Goal: Information Seeking & Learning: Learn about a topic

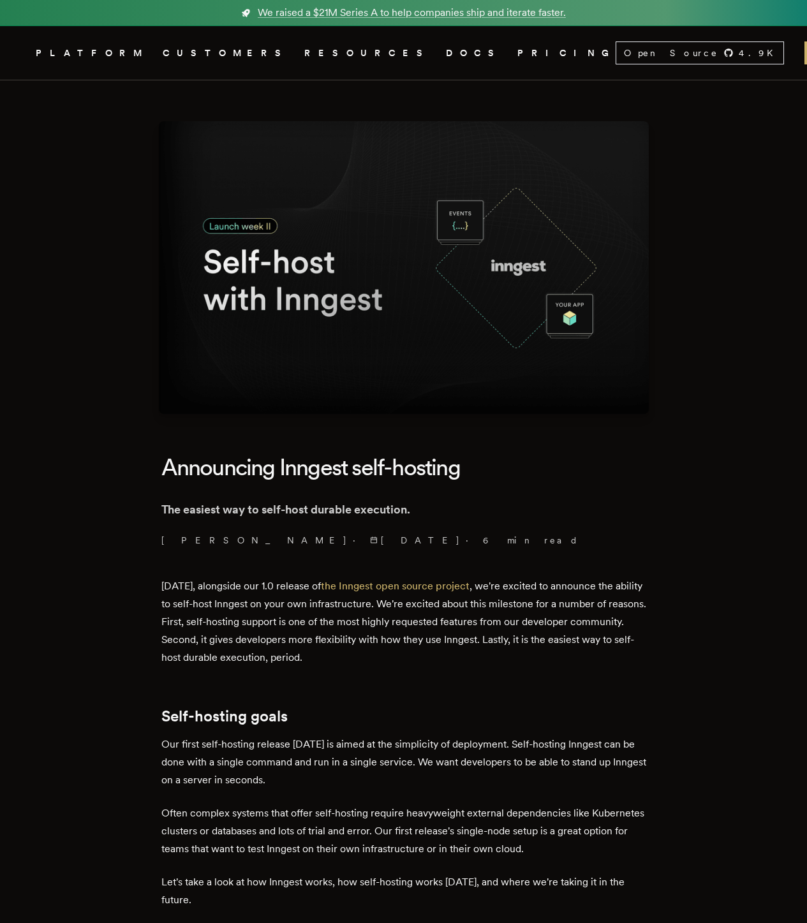
scroll to position [2263, 0]
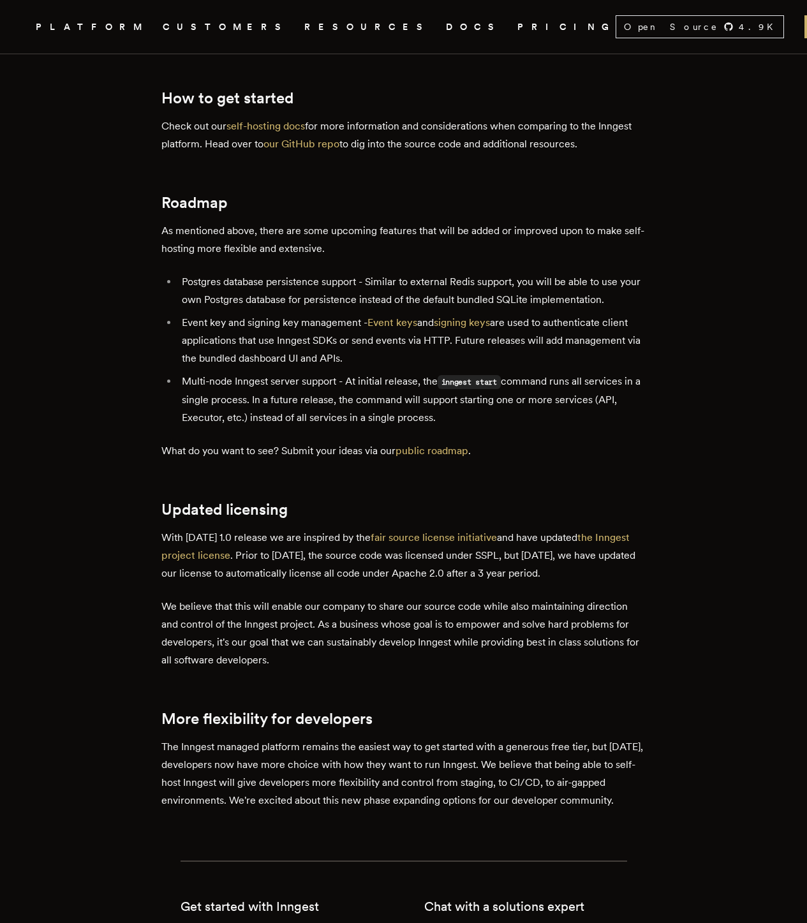
click at [451, 529] on p "With [DATE] 1.0 release we are inspired by the fair source license initiative a…" at bounding box center [403, 556] width 485 height 54
click at [452, 529] on p "With [DATE] 1.0 release we are inspired by the fair source license initiative a…" at bounding box center [403, 556] width 485 height 54
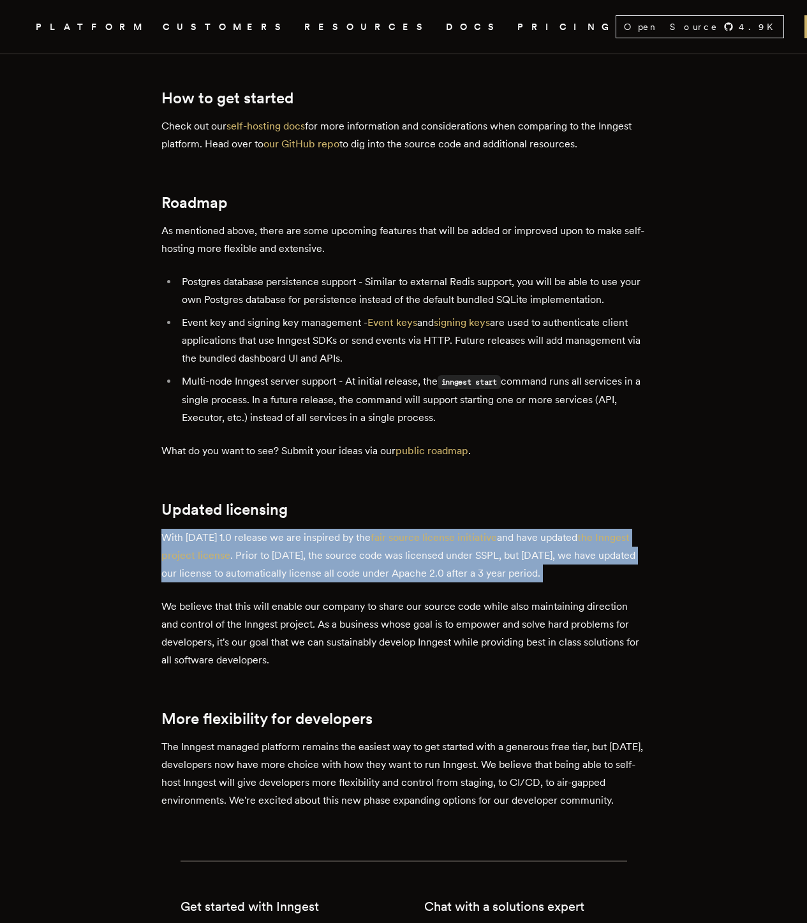
click at [452, 529] on p "With [DATE] 1.0 release we are inspired by the fair source license initiative a…" at bounding box center [403, 556] width 485 height 54
click at [398, 529] on p "With [DATE] 1.0 release we are inspired by the fair source license initiative a…" at bounding box center [403, 556] width 485 height 54
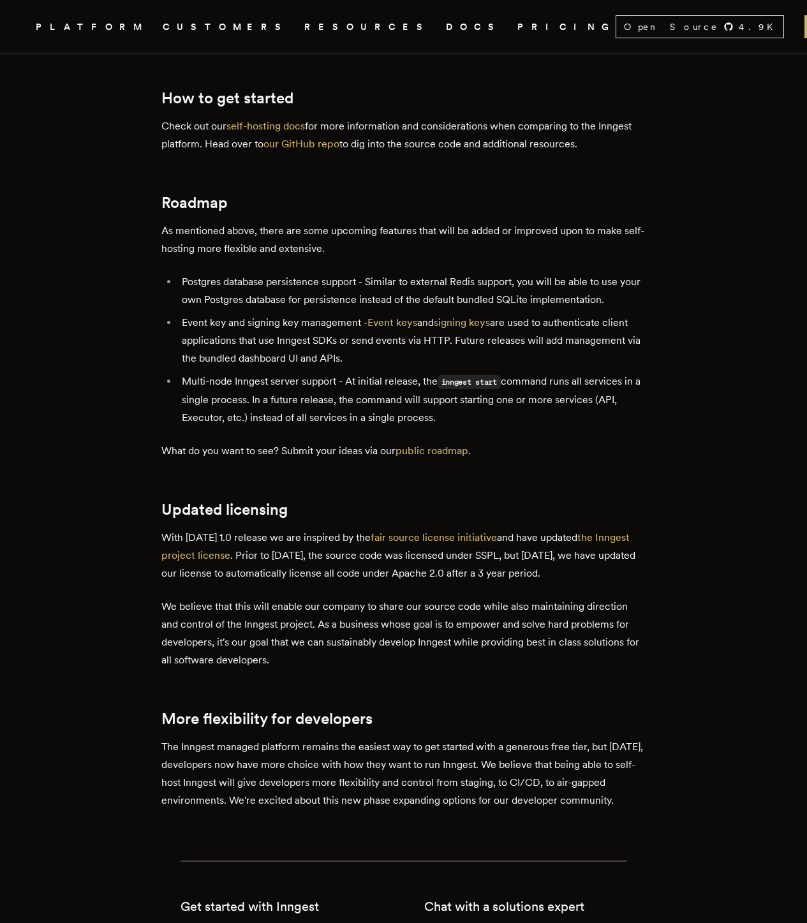
click at [400, 529] on p "With [DATE] 1.0 release we are inspired by the fair source license initiative a…" at bounding box center [403, 556] width 485 height 54
click at [402, 529] on p "With [DATE] 1.0 release we are inspired by the fair source license initiative a…" at bounding box center [403, 556] width 485 height 54
click at [219, 597] on p "We believe that this will enable our company to share our source code while als…" at bounding box center [403, 632] width 485 height 71
click at [218, 597] on p "We believe that this will enable our company to share our source code while als…" at bounding box center [403, 632] width 485 height 71
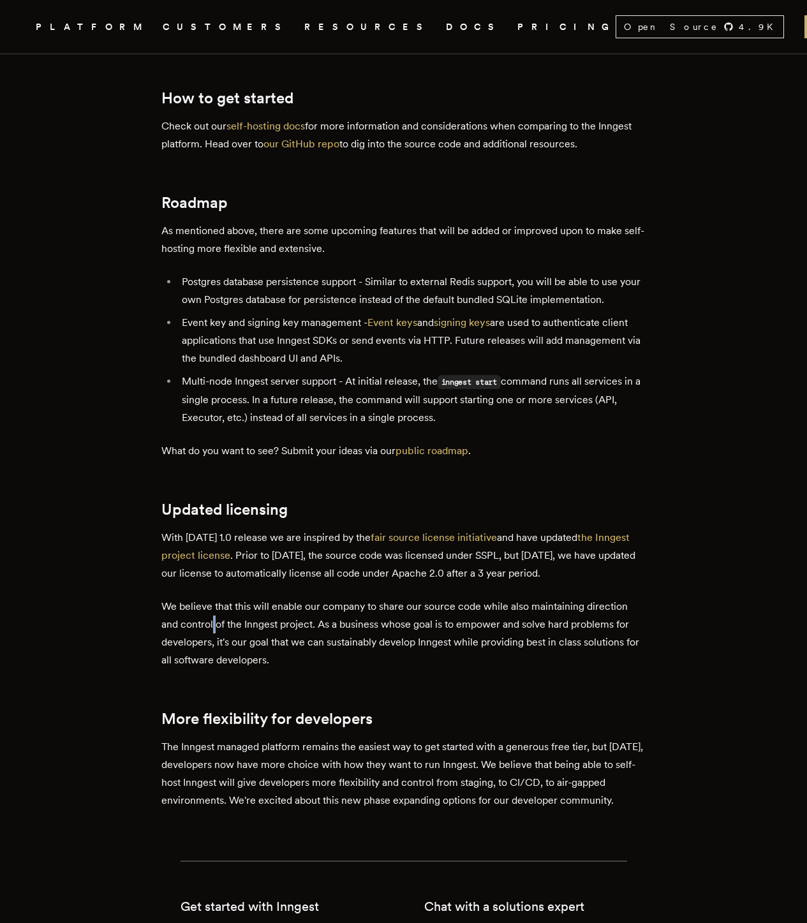
click at [218, 597] on p "We believe that this will enable our company to share our source code while als…" at bounding box center [403, 632] width 485 height 71
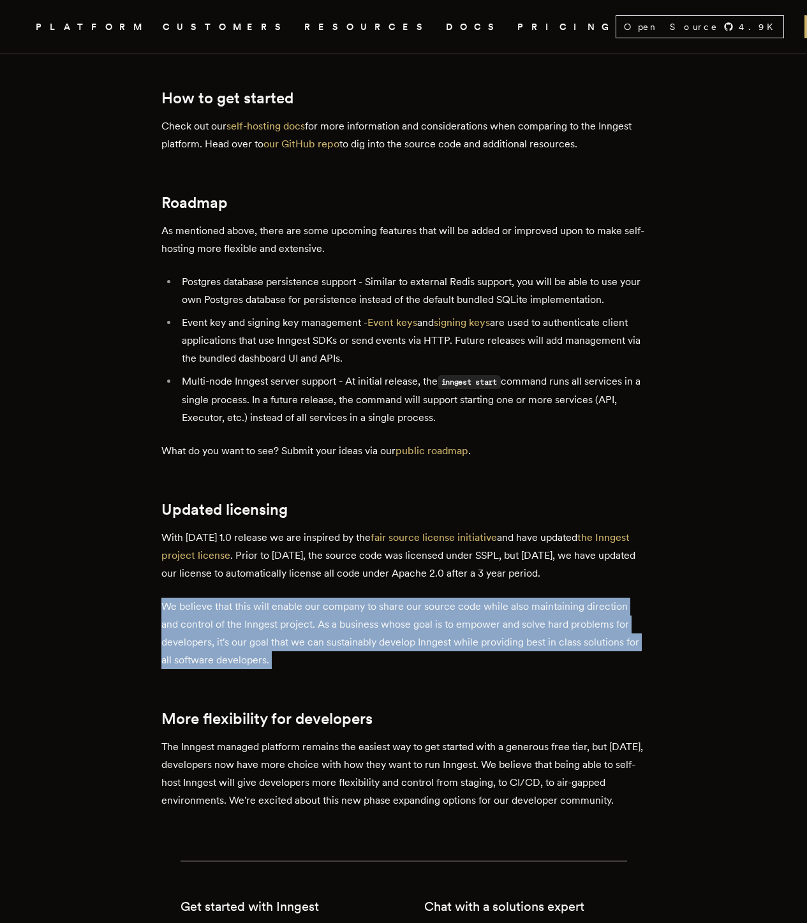
click at [218, 597] on p "We believe that this will enable our company to share our source code while als…" at bounding box center [403, 632] width 485 height 71
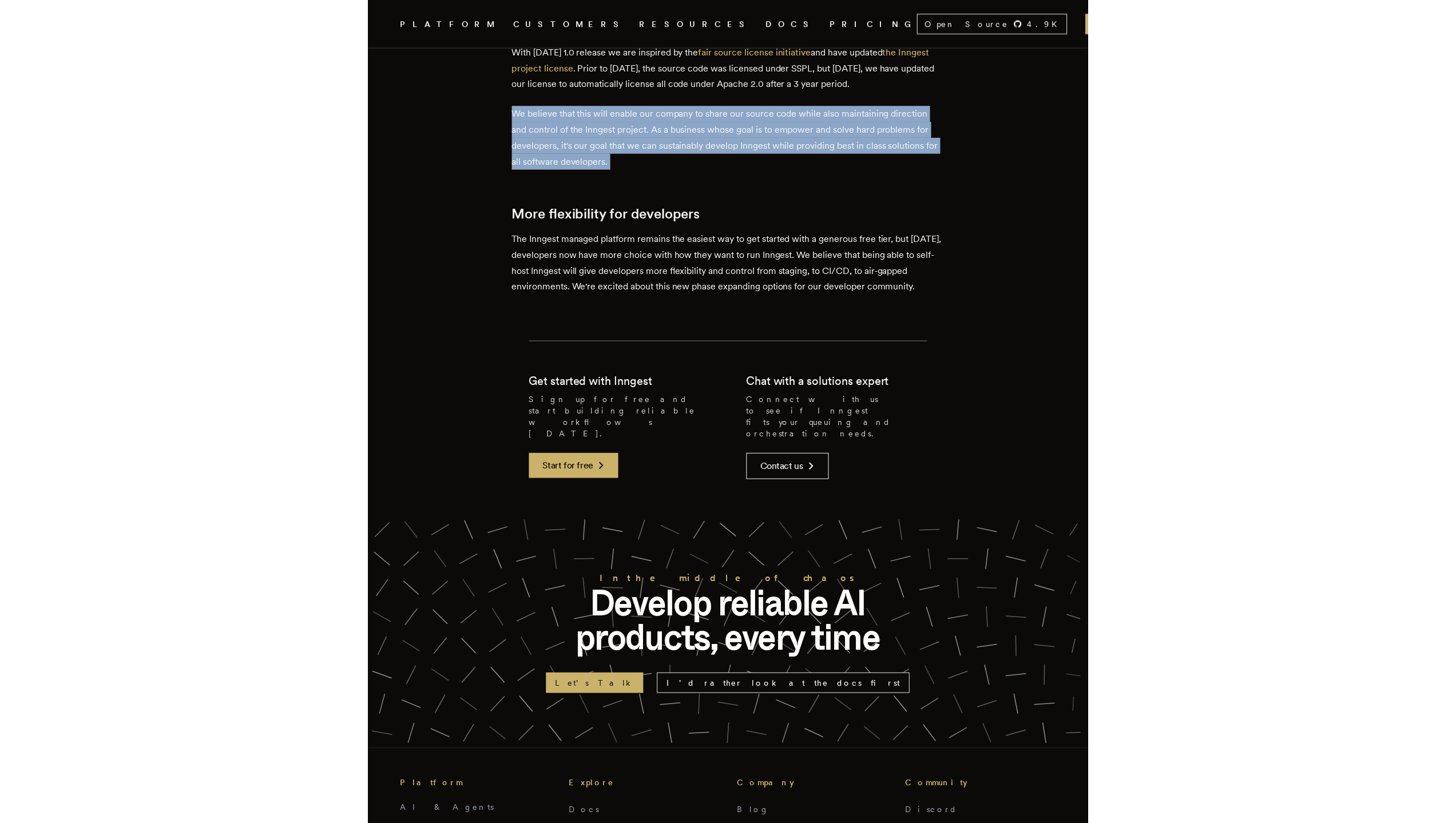
scroll to position [2060, 0]
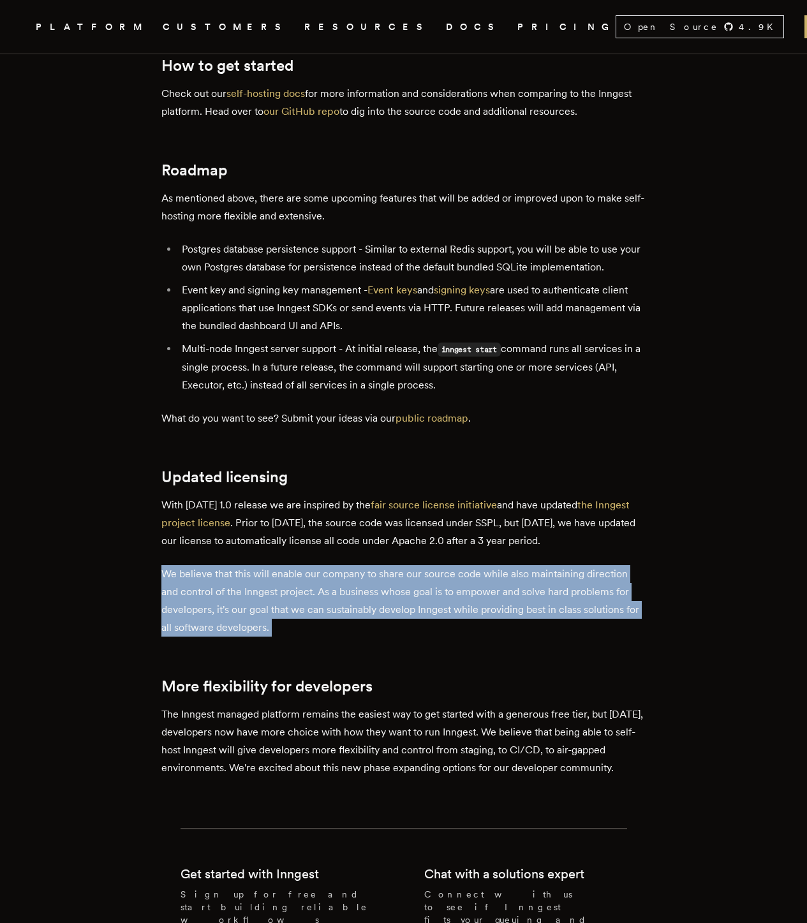
click at [455, 565] on p "We believe that this will enable our company to share our source code while als…" at bounding box center [403, 600] width 485 height 71
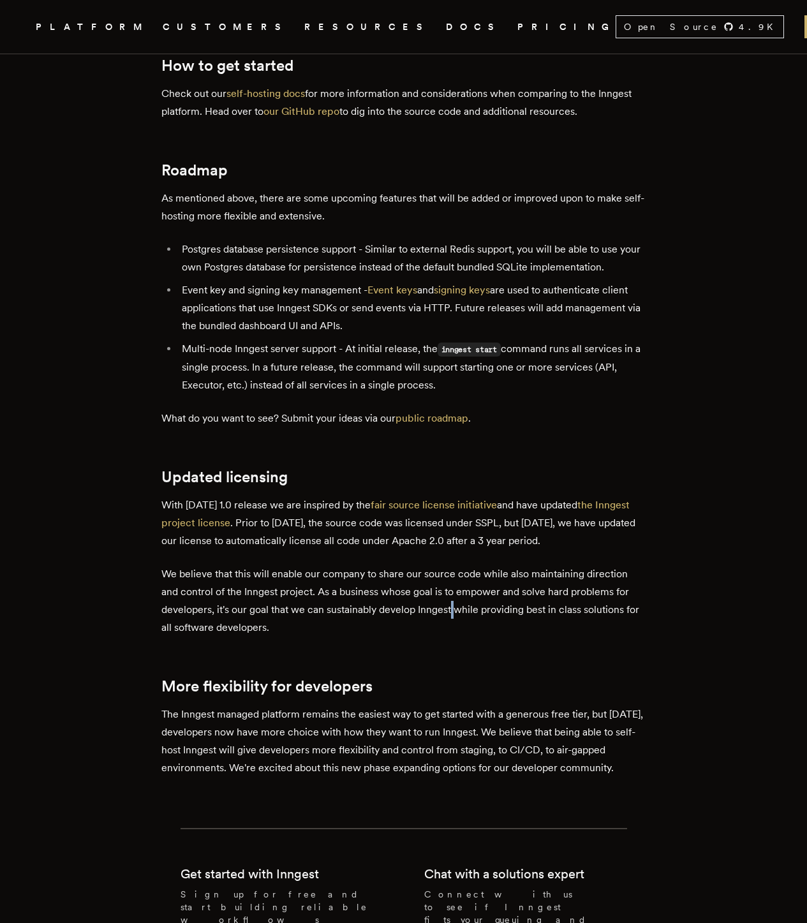
click at [455, 565] on p "We believe that this will enable our company to share our source code while als…" at bounding box center [403, 600] width 485 height 71
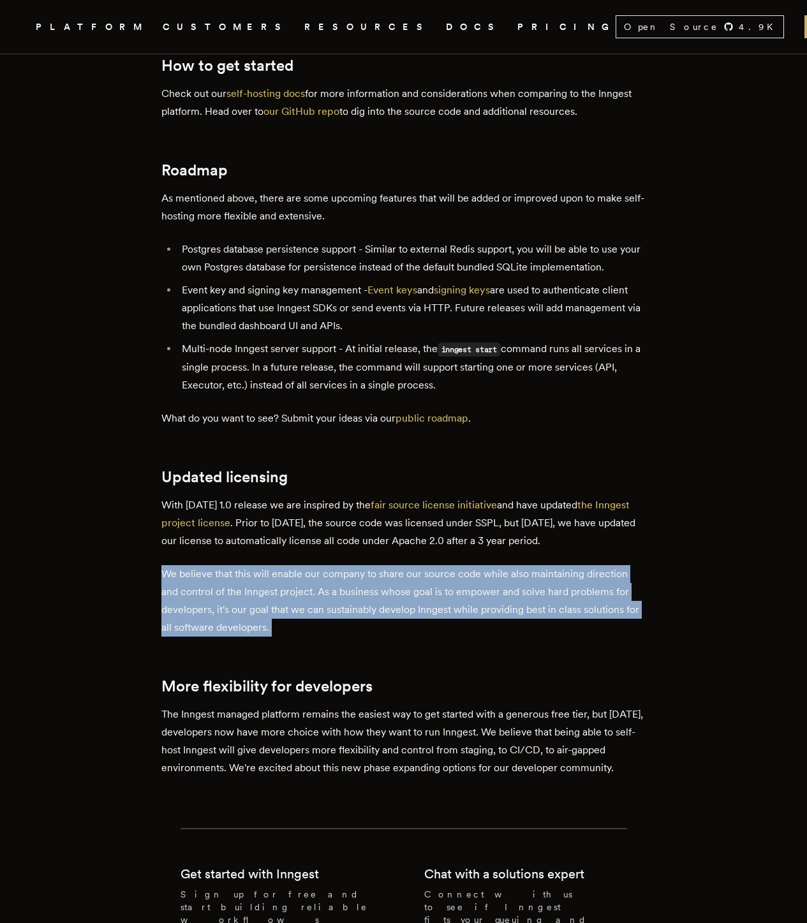
click at [455, 565] on p "We believe that this will enable our company to share our source code while als…" at bounding box center [403, 600] width 485 height 71
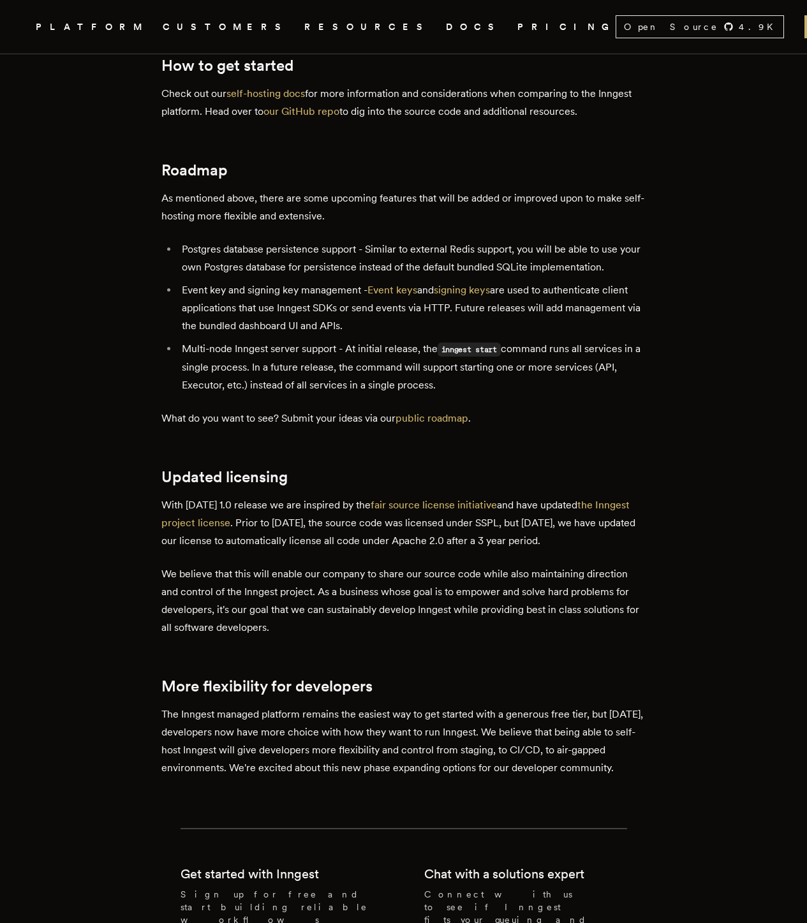
click at [514, 705] on p "The Inngest managed platform remains the easiest way to get started with a gene…" at bounding box center [403, 740] width 485 height 71
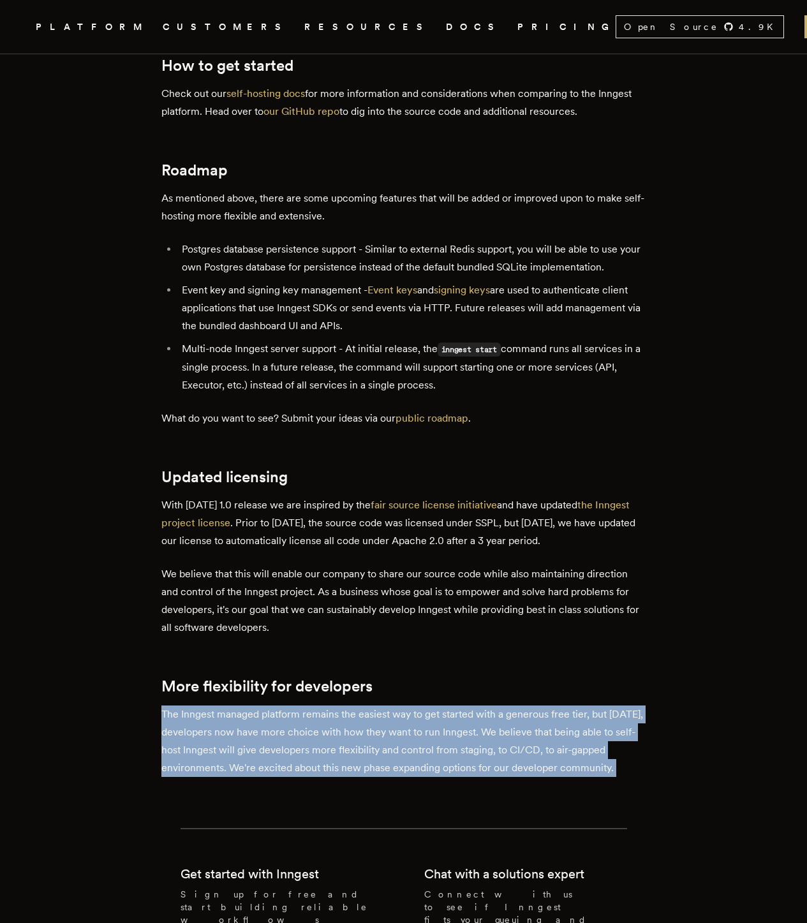
click at [514, 705] on p "The Inngest managed platform remains the easiest way to get started with a gene…" at bounding box center [403, 740] width 485 height 71
